Goal: Information Seeking & Learning: Learn about a topic

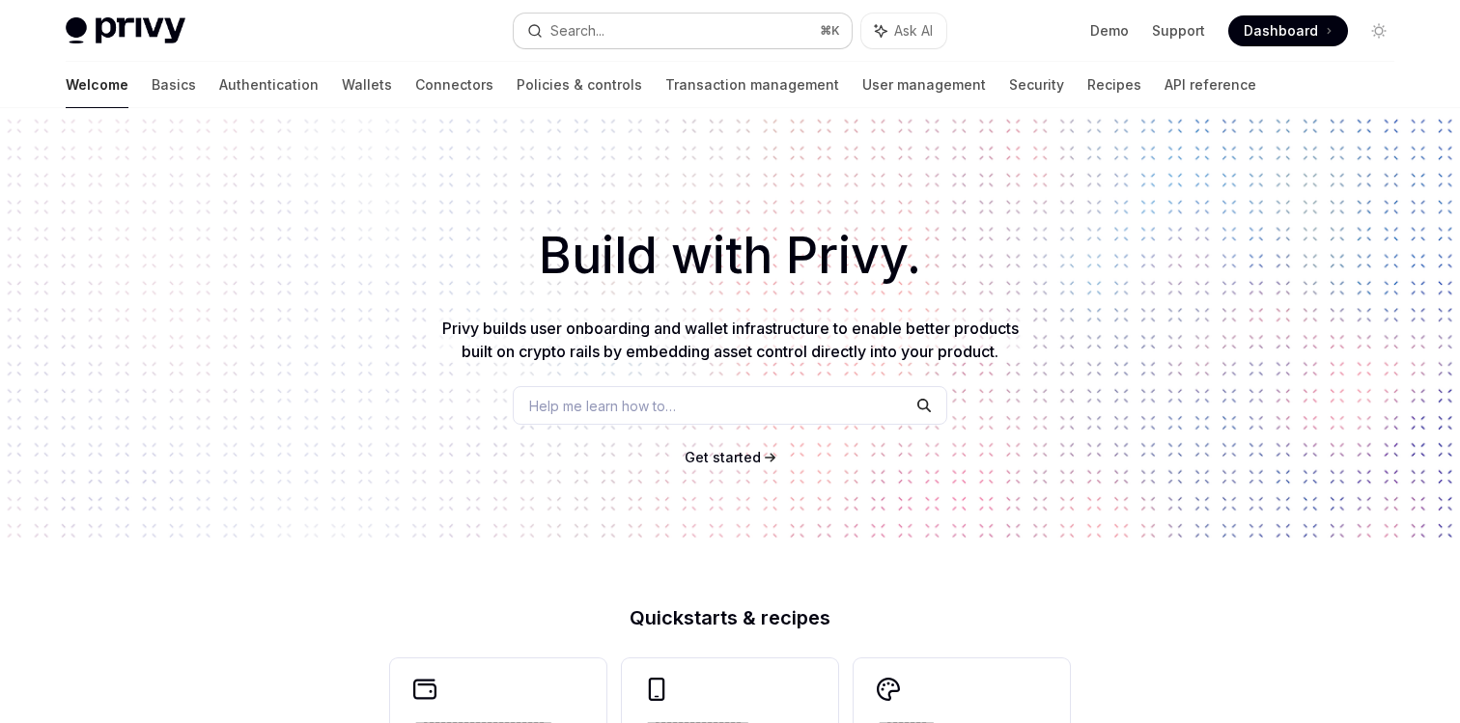
click at [674, 20] on button "Search... ⌘ K" at bounding box center [683, 31] width 338 height 35
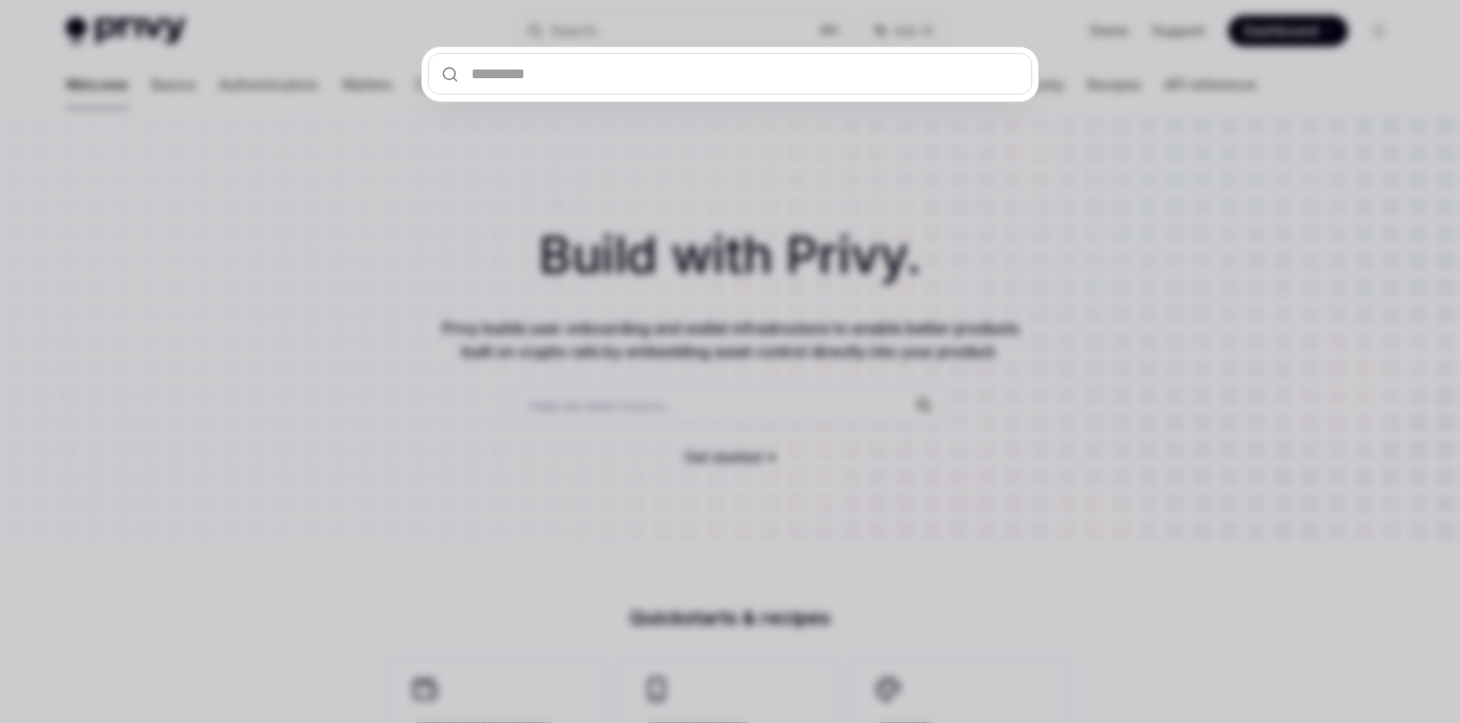
click at [895, 172] on div at bounding box center [730, 361] width 1460 height 723
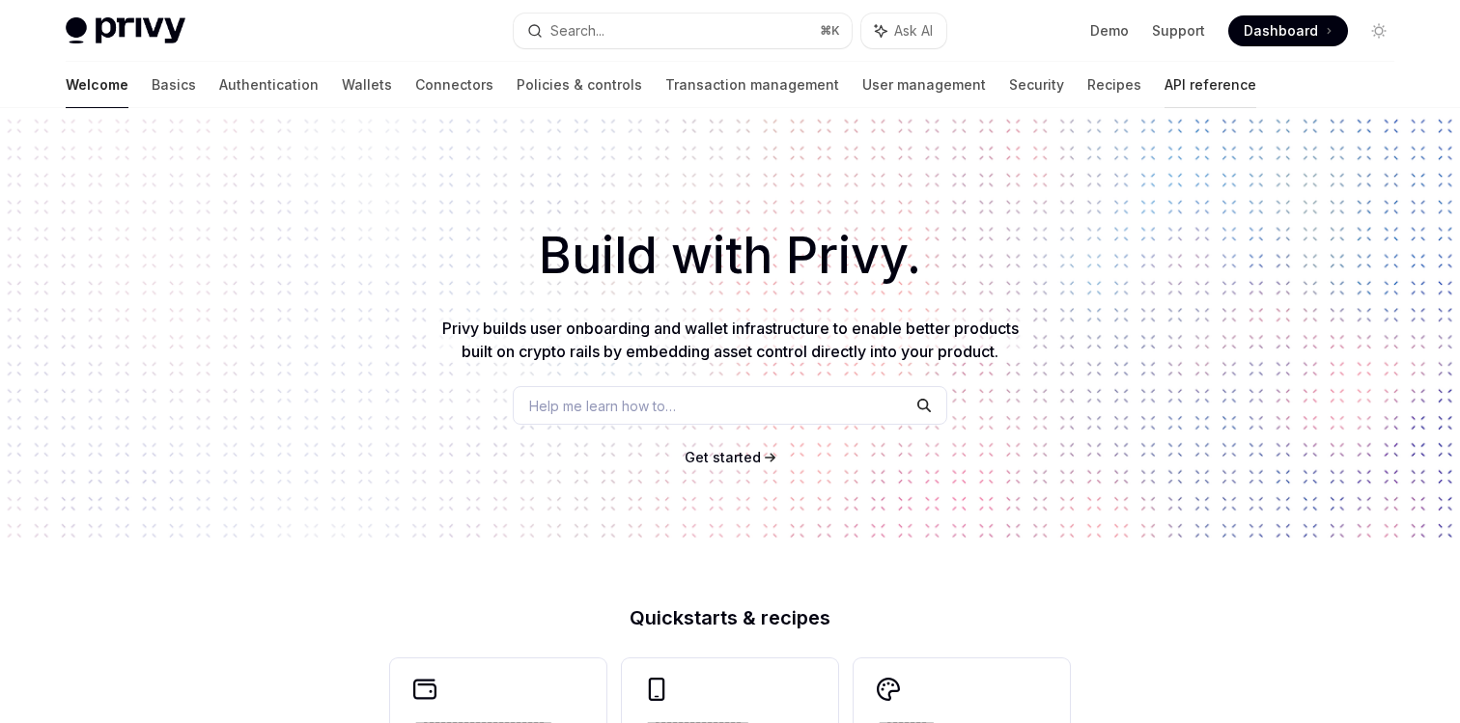
click at [1165, 88] on link "API reference" at bounding box center [1211, 85] width 92 height 46
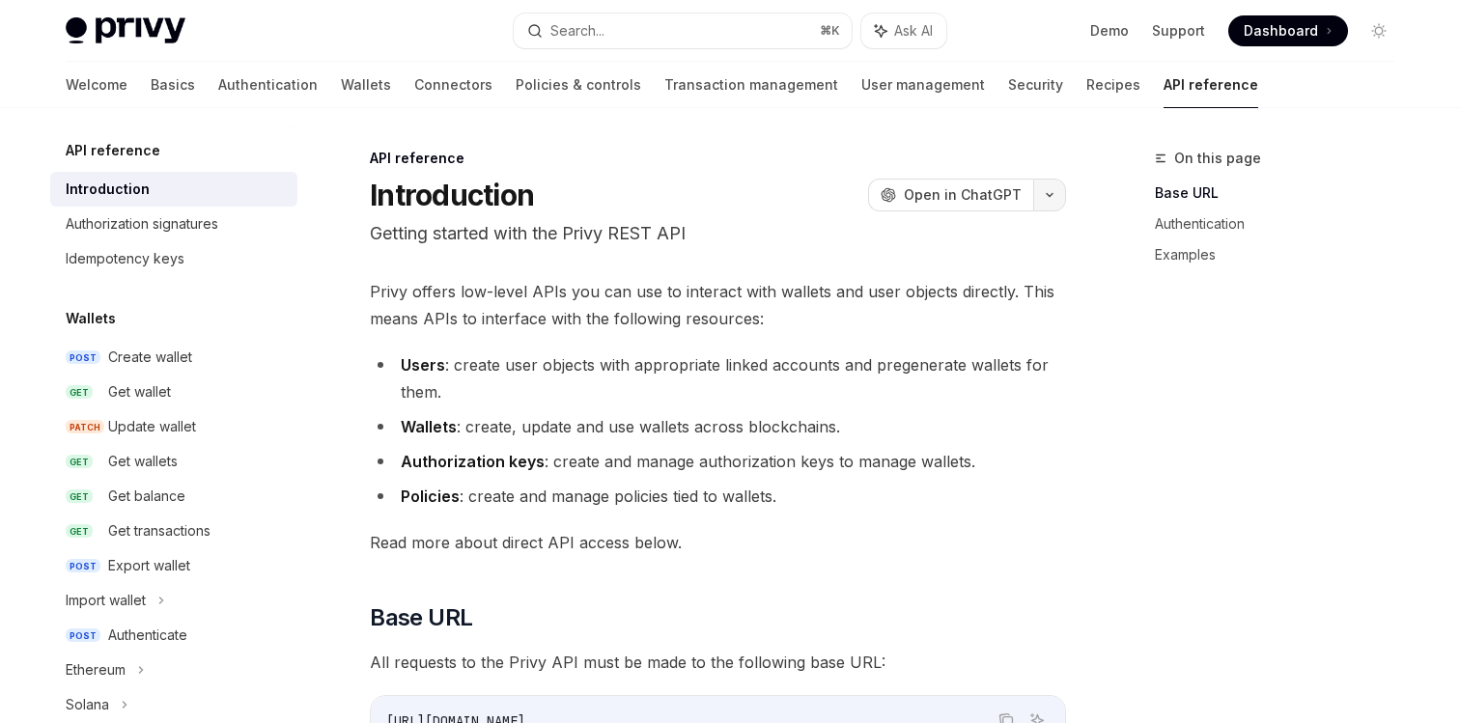
click at [1040, 206] on button "button" at bounding box center [1049, 195] width 33 height 33
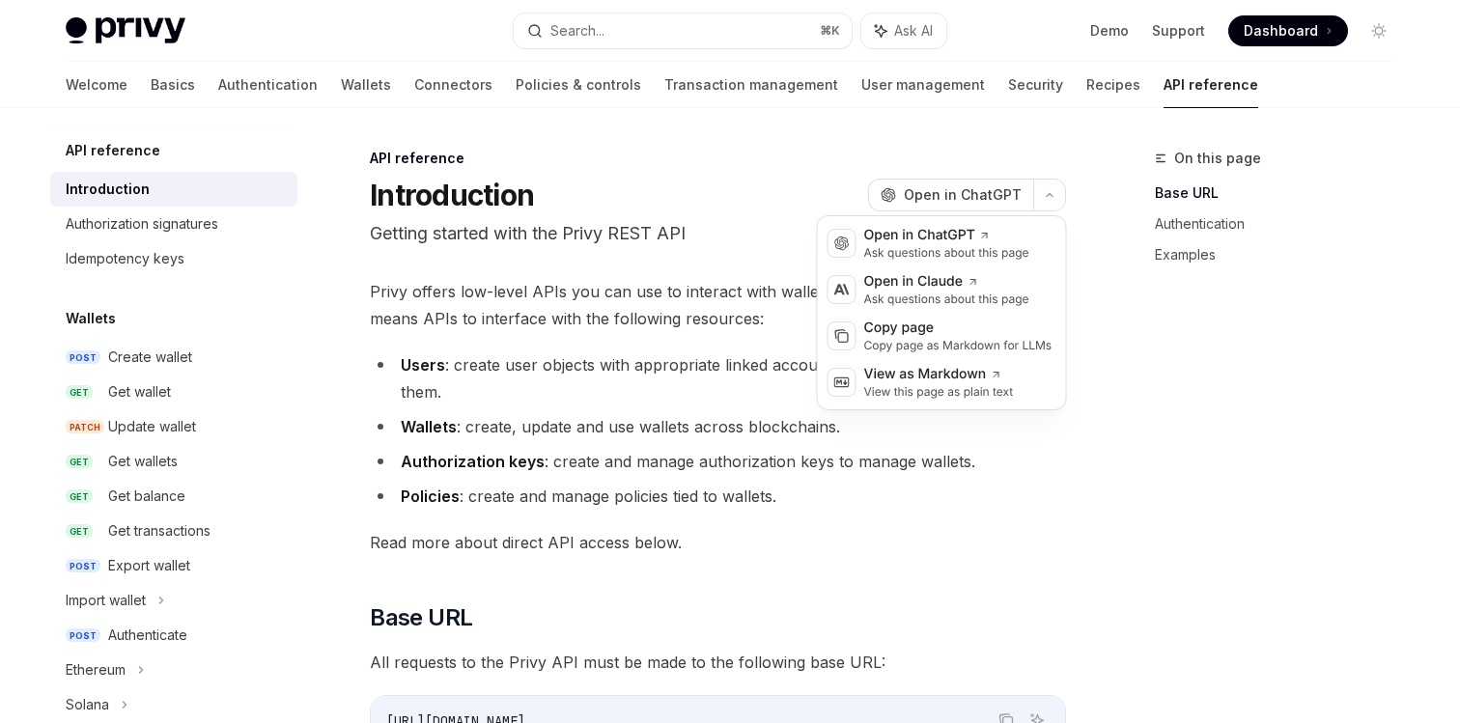
click at [740, 209] on div "Introduction OpenAI Open in ChatGPT" at bounding box center [718, 195] width 696 height 35
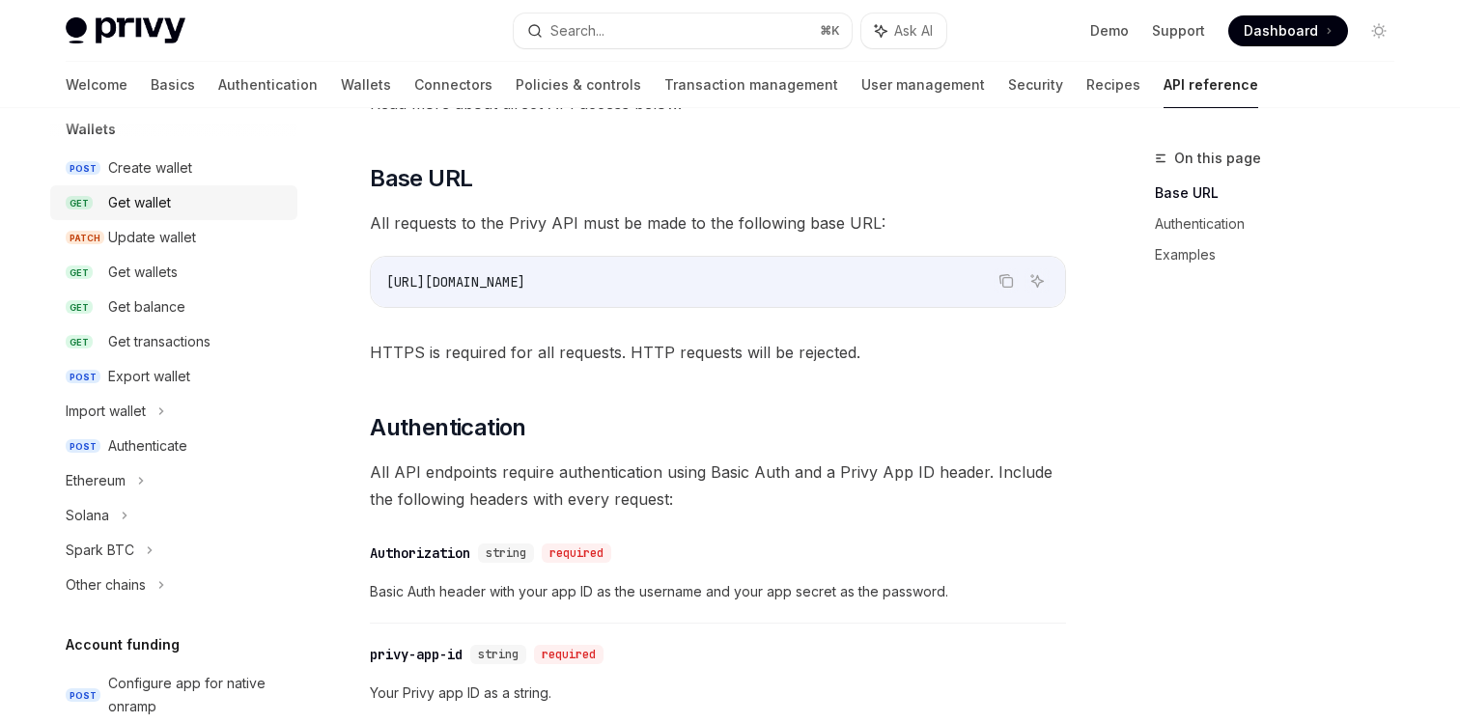
scroll to position [214, 0]
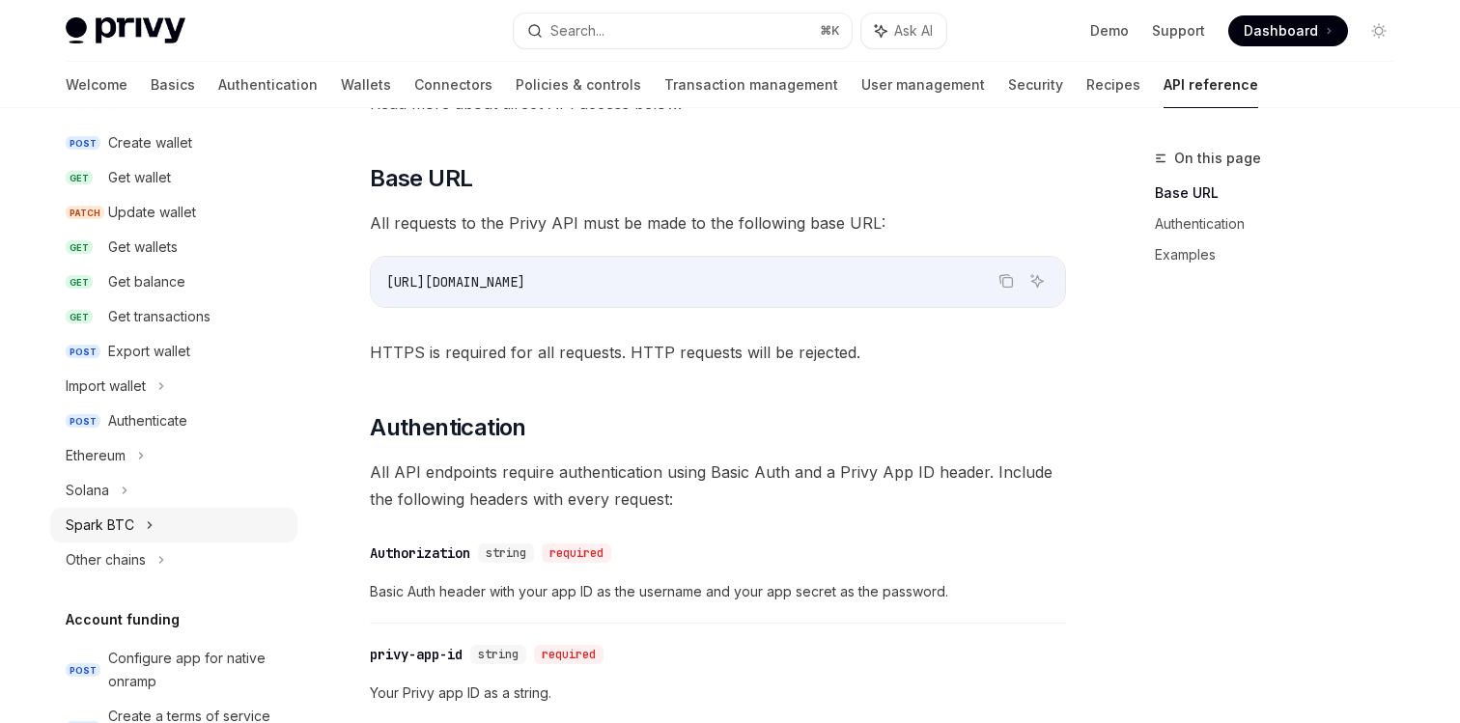
click at [133, 515] on div "Spark BTC" at bounding box center [173, 525] width 247 height 35
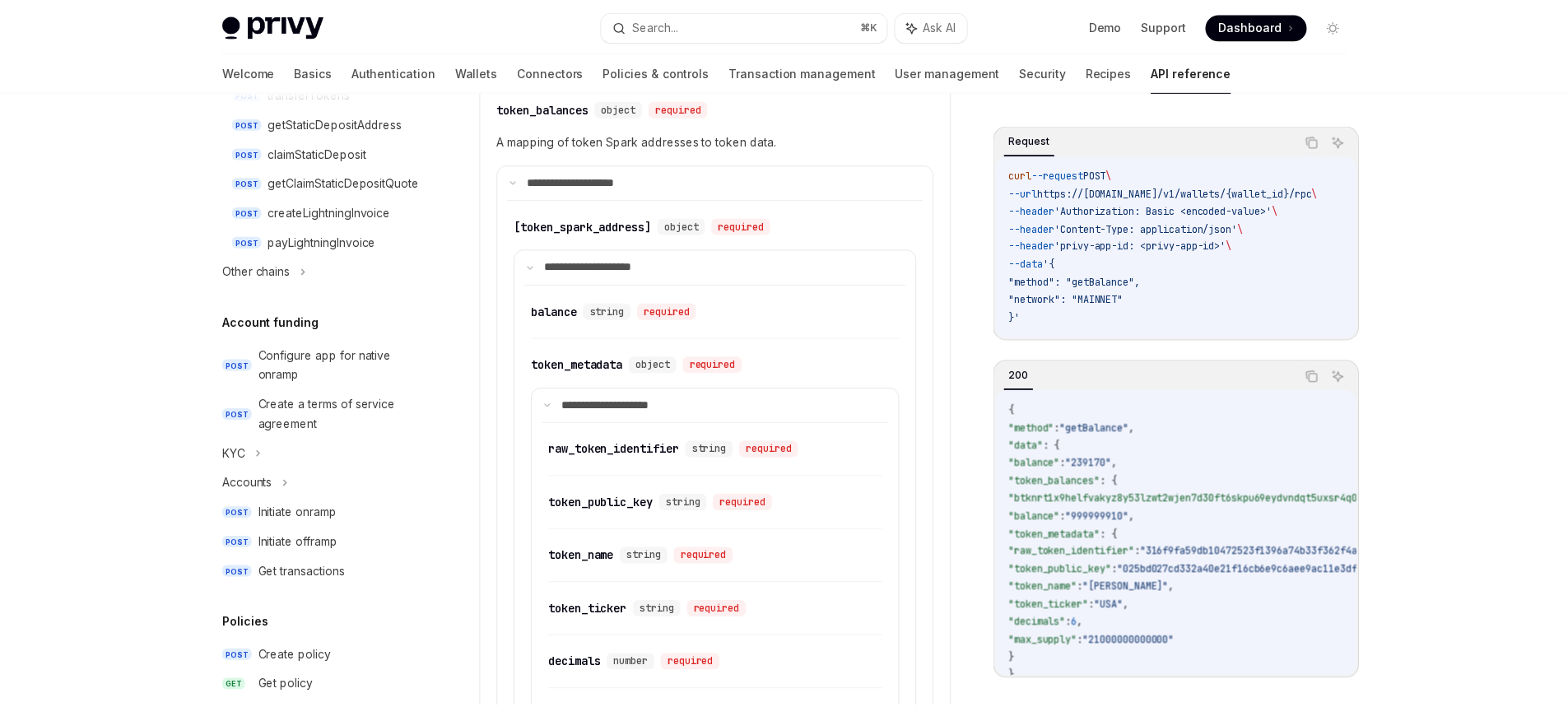
scroll to position [523, 0]
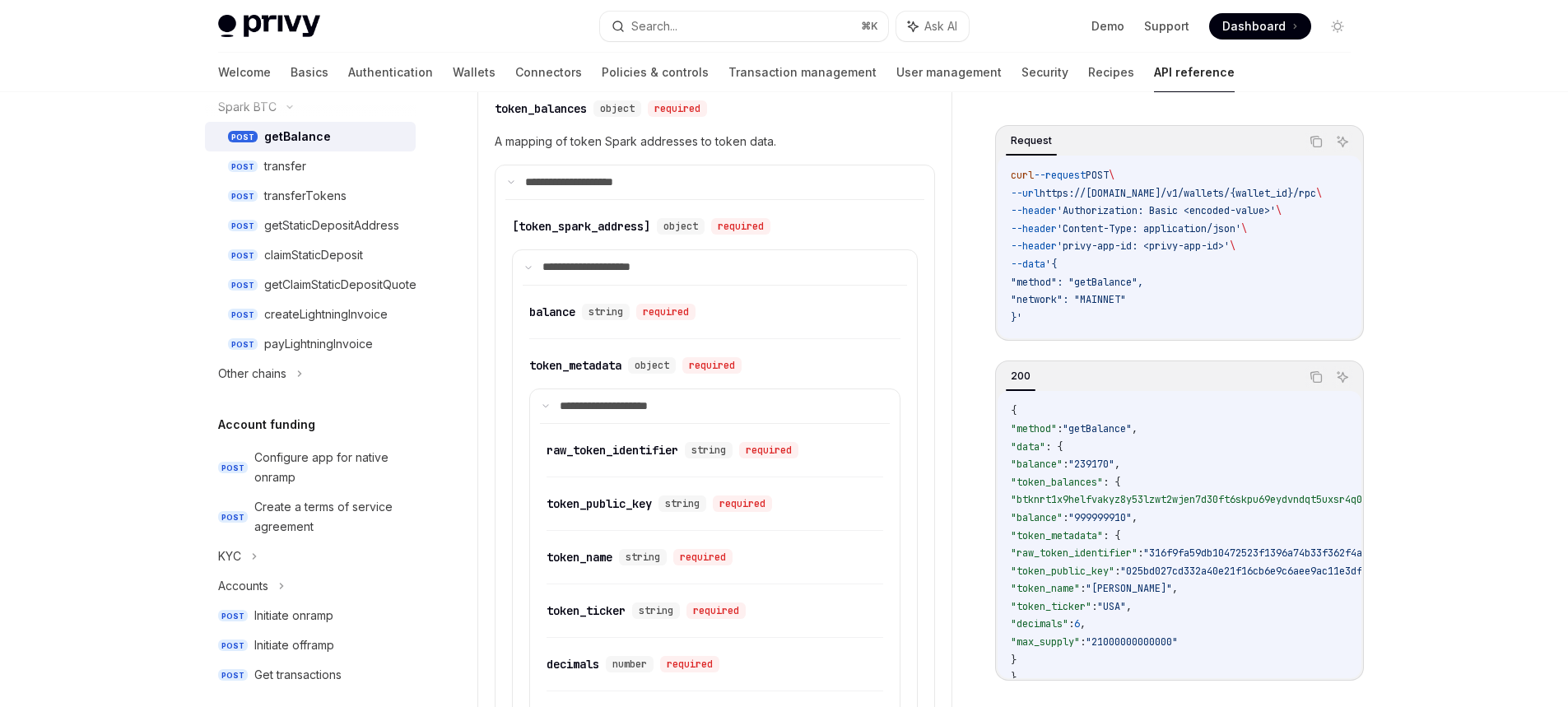
type textarea "*"
